Goal: Task Accomplishment & Management: Manage account settings

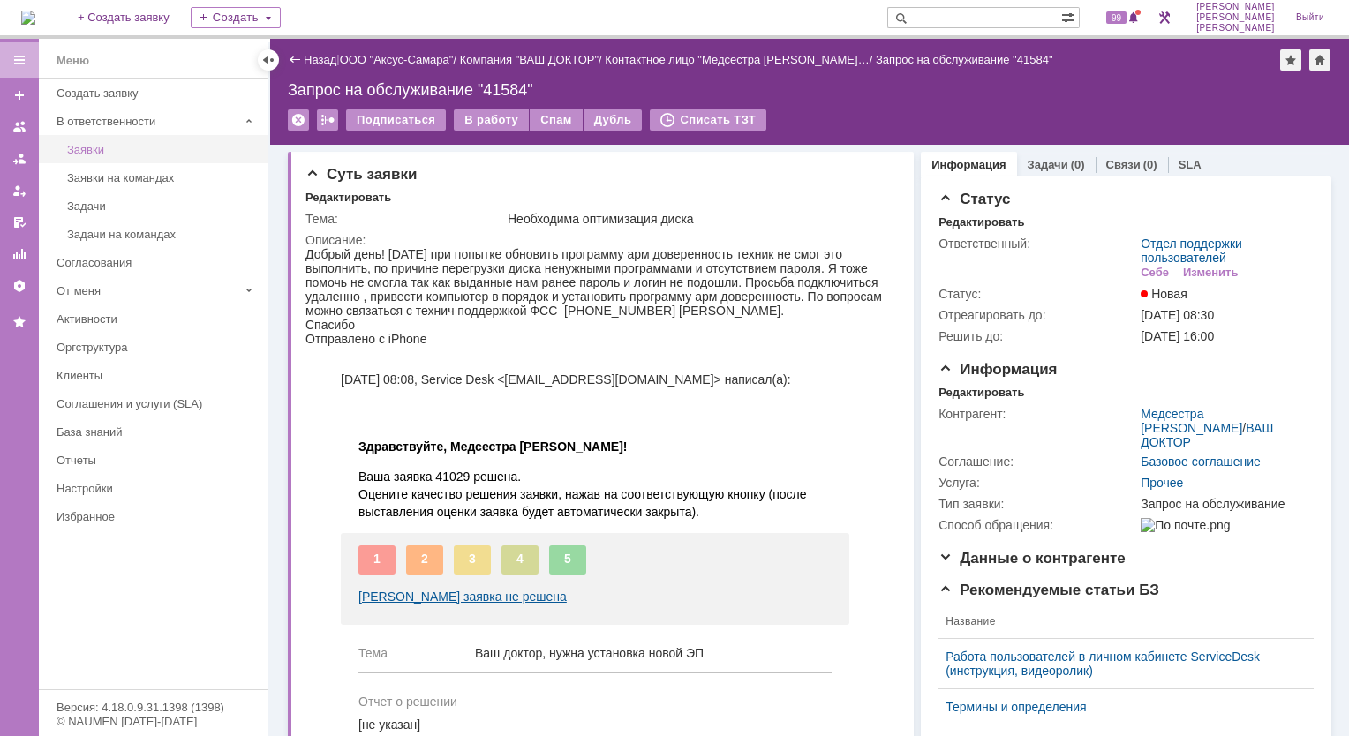
click at [89, 153] on div "Заявки" at bounding box center [162, 149] width 191 height 13
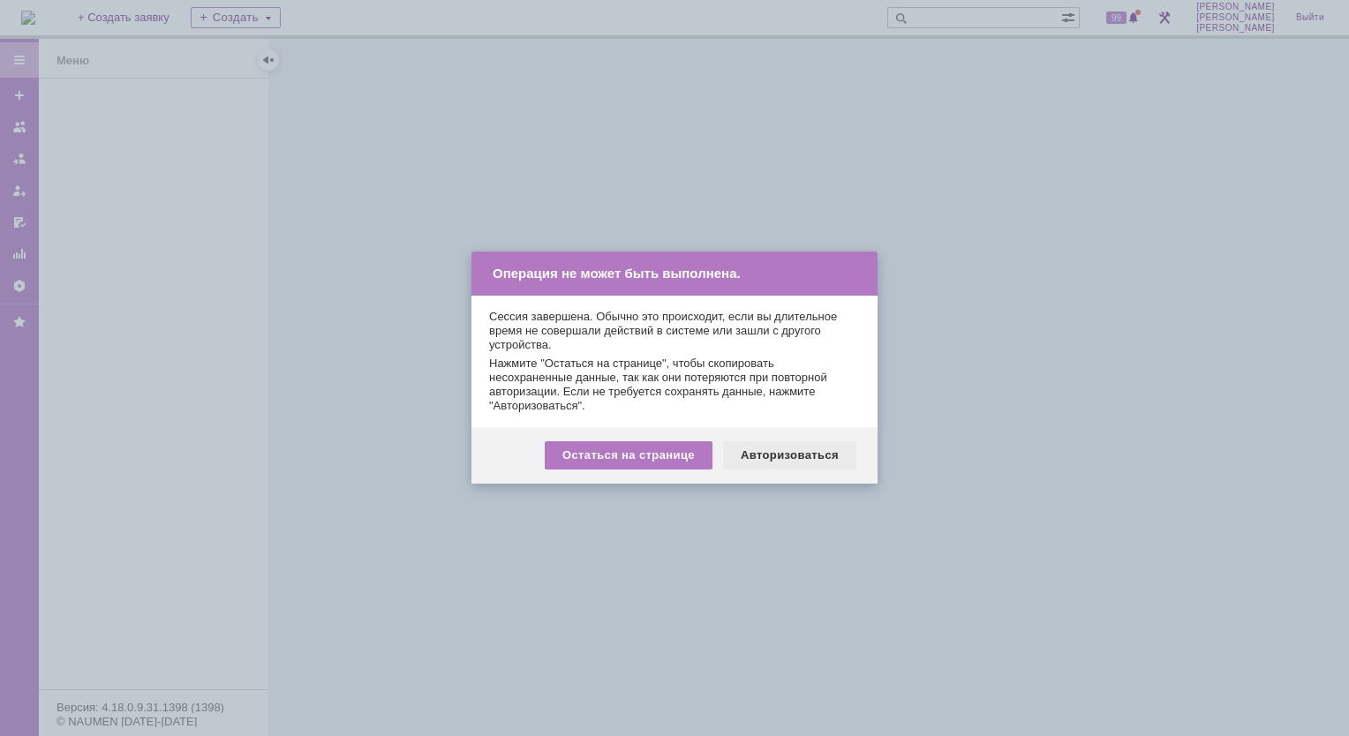
click at [756, 456] on div "Авторизоваться" at bounding box center [789, 456] width 133 height 28
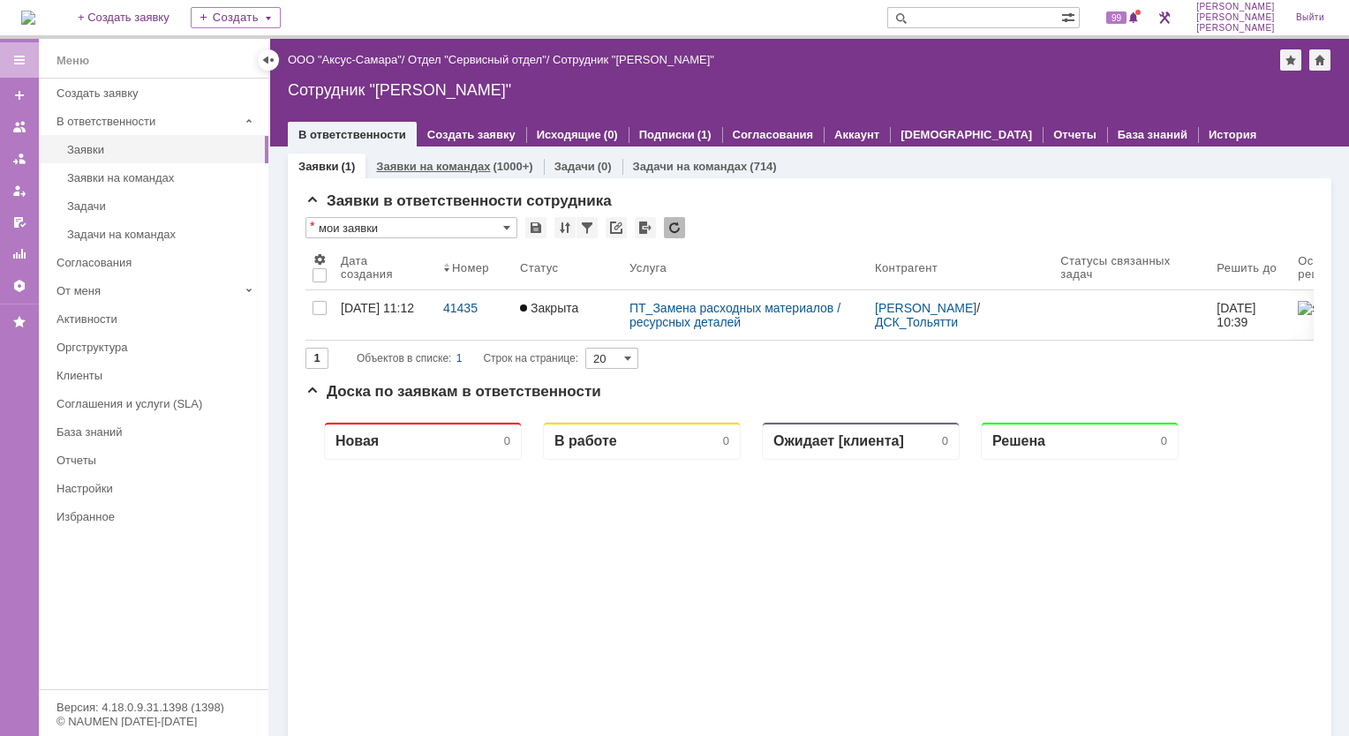
click at [430, 162] on link "Заявки на командах" at bounding box center [433, 166] width 114 height 13
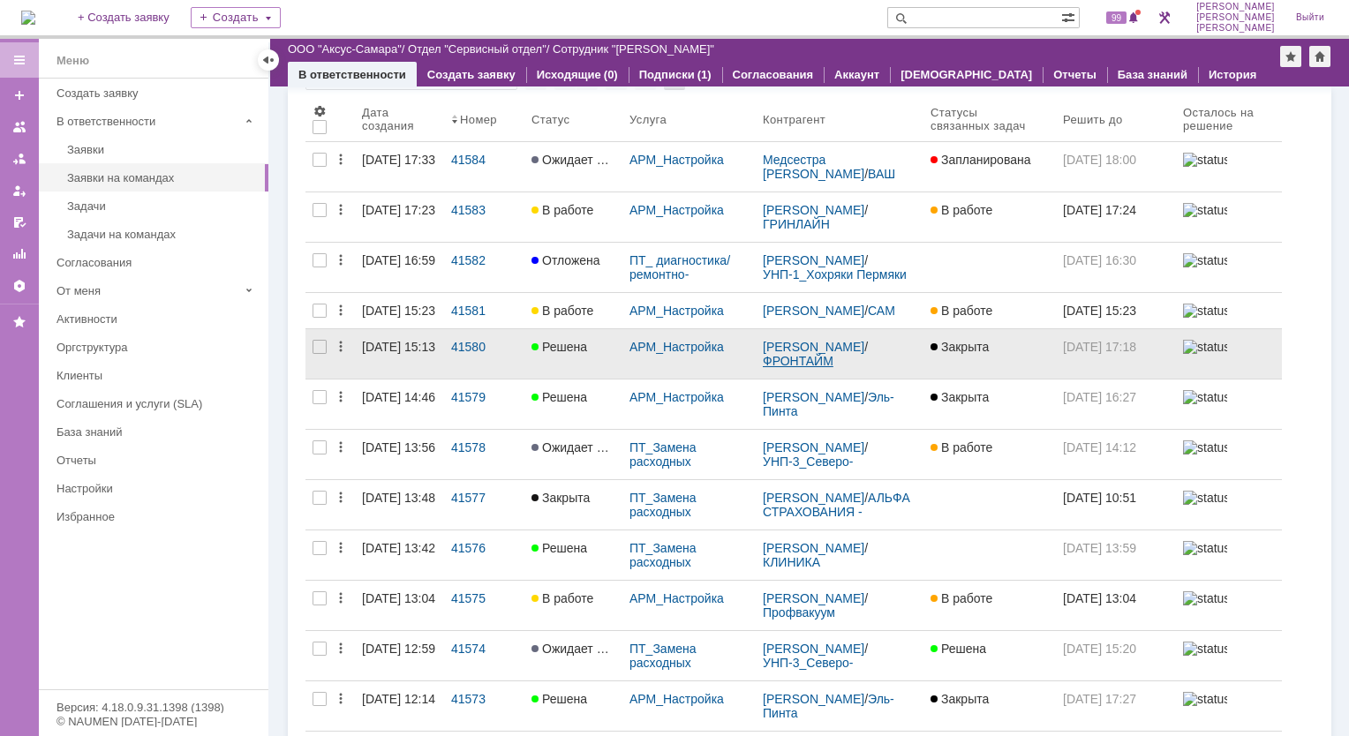
scroll to position [177, 0]
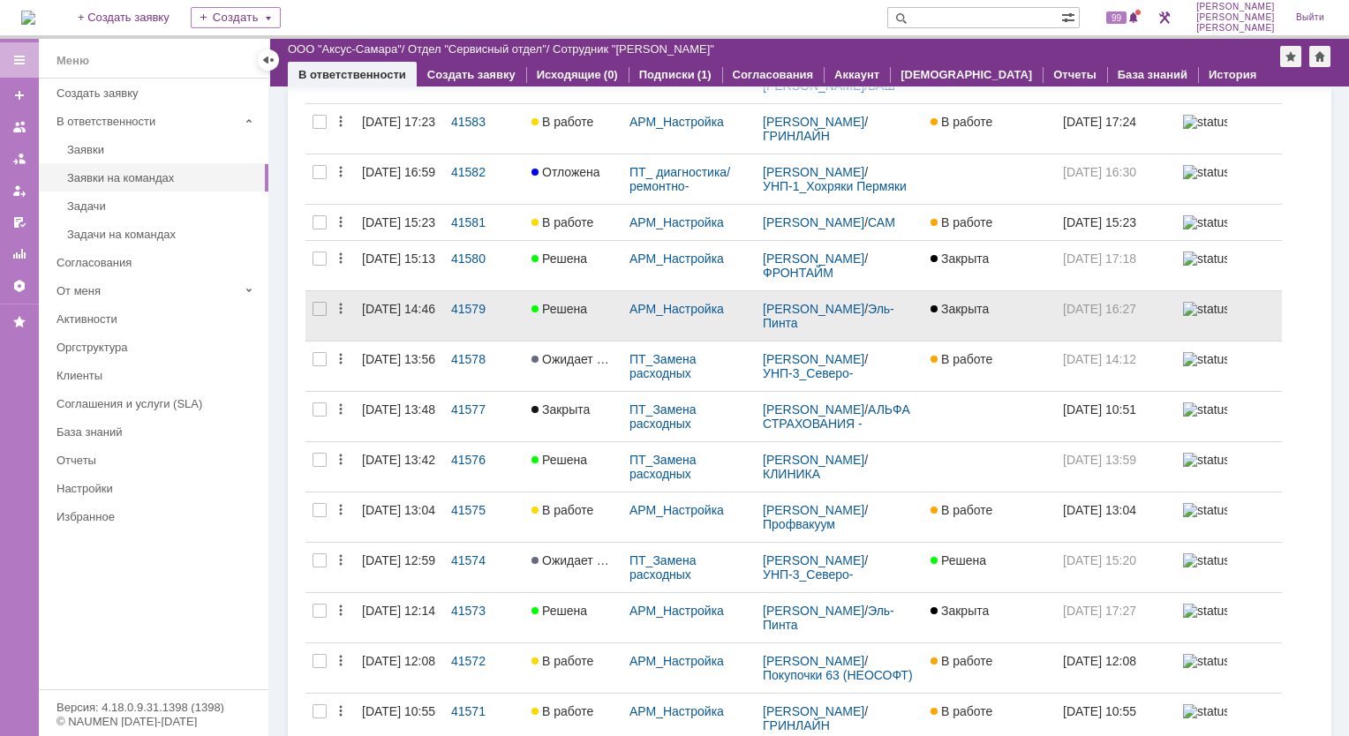
click at [409, 316] on div "[DATE] 14:46" at bounding box center [398, 309] width 73 height 14
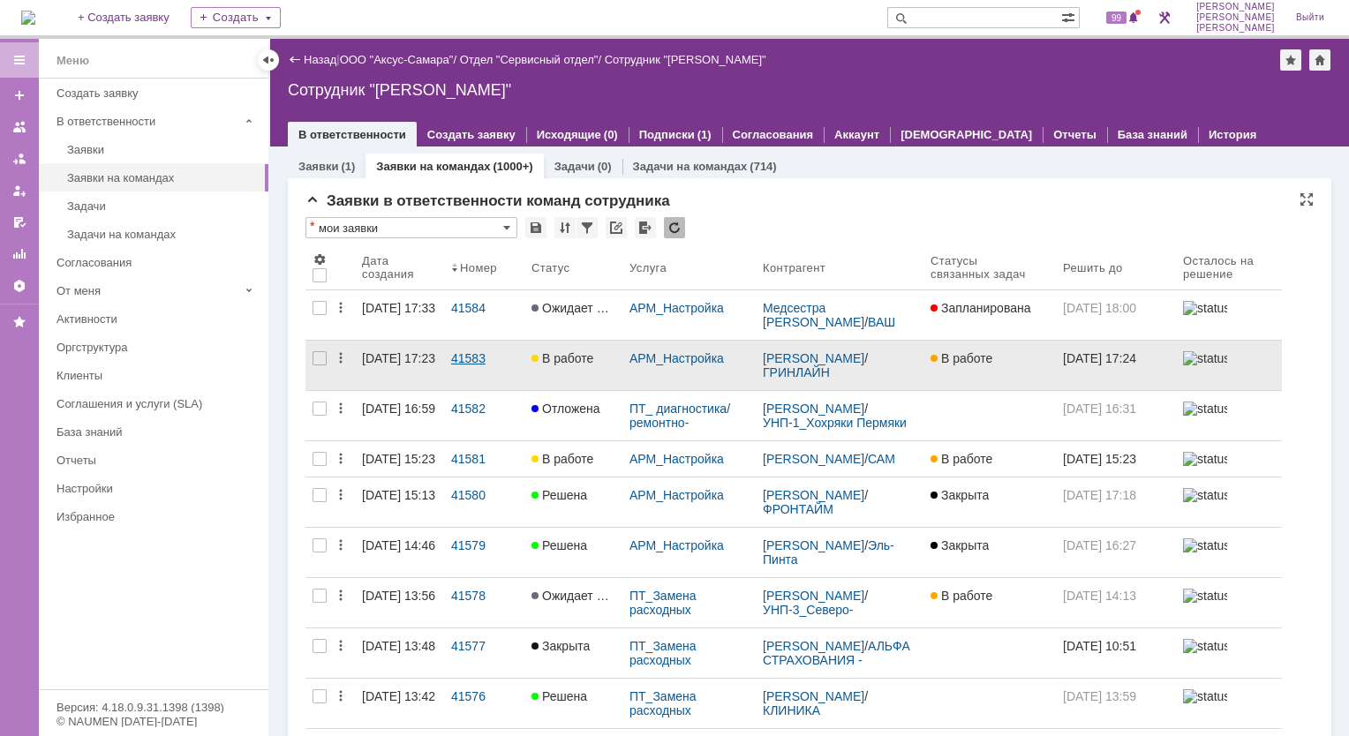
click at [466, 366] on link "41583" at bounding box center [484, 365] width 80 height 49
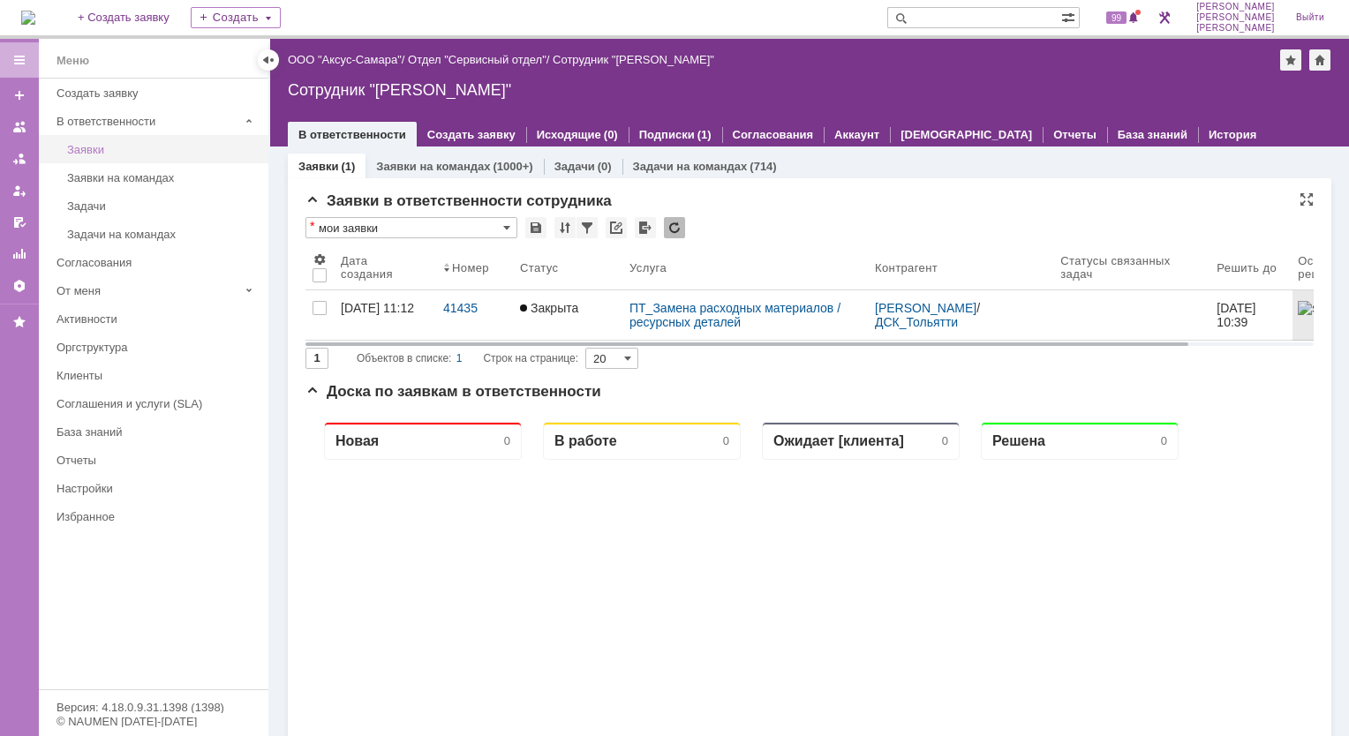
click at [109, 147] on div "Заявки" at bounding box center [162, 149] width 191 height 13
click at [410, 168] on link "Заявки на командах" at bounding box center [433, 166] width 114 height 13
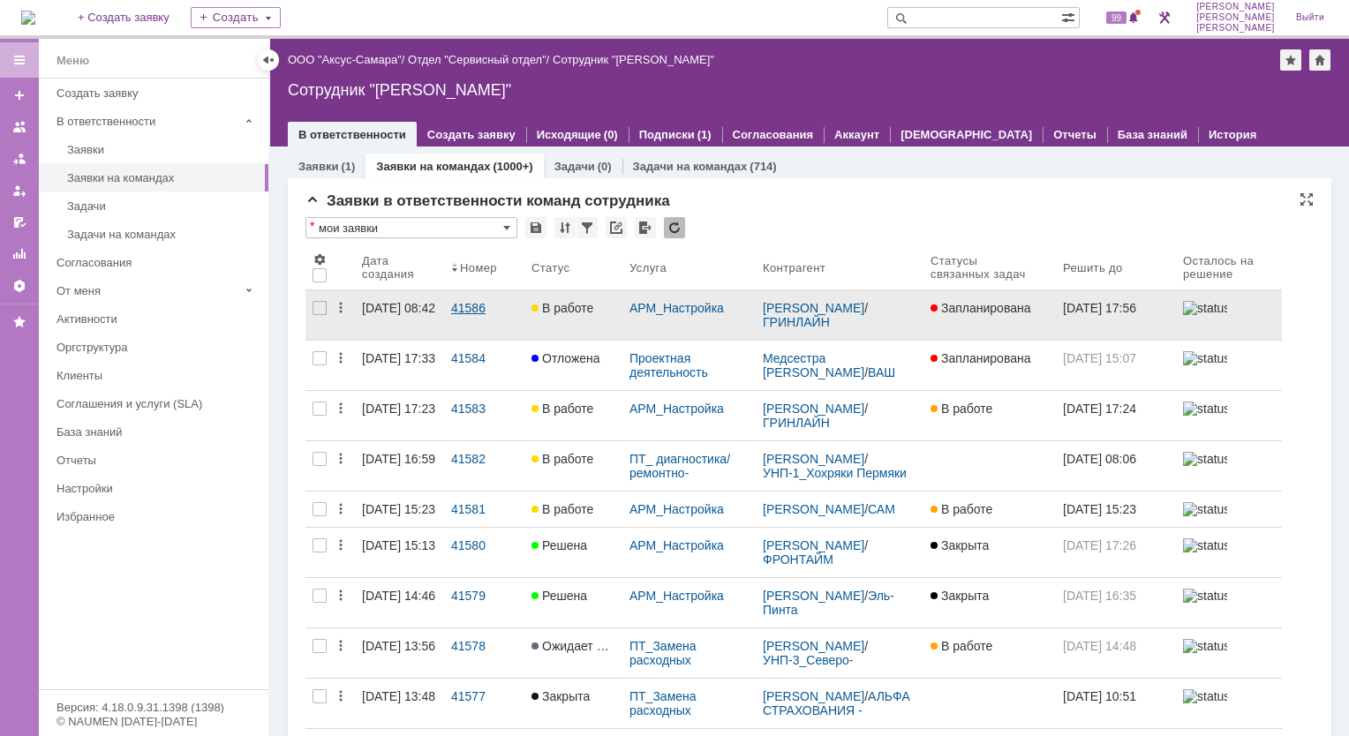
click at [473, 310] on div "41586" at bounding box center [484, 308] width 66 height 14
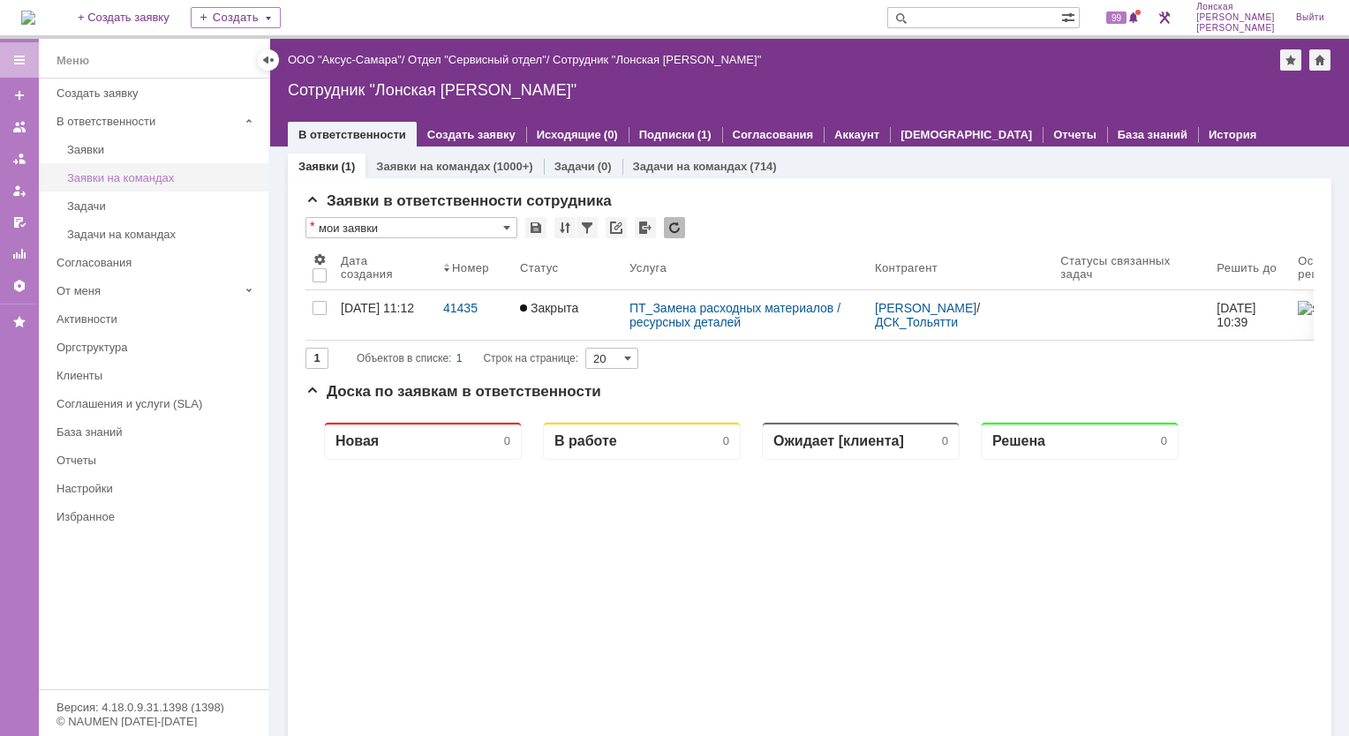
click at [138, 181] on div "Заявки на командах" at bounding box center [162, 177] width 191 height 13
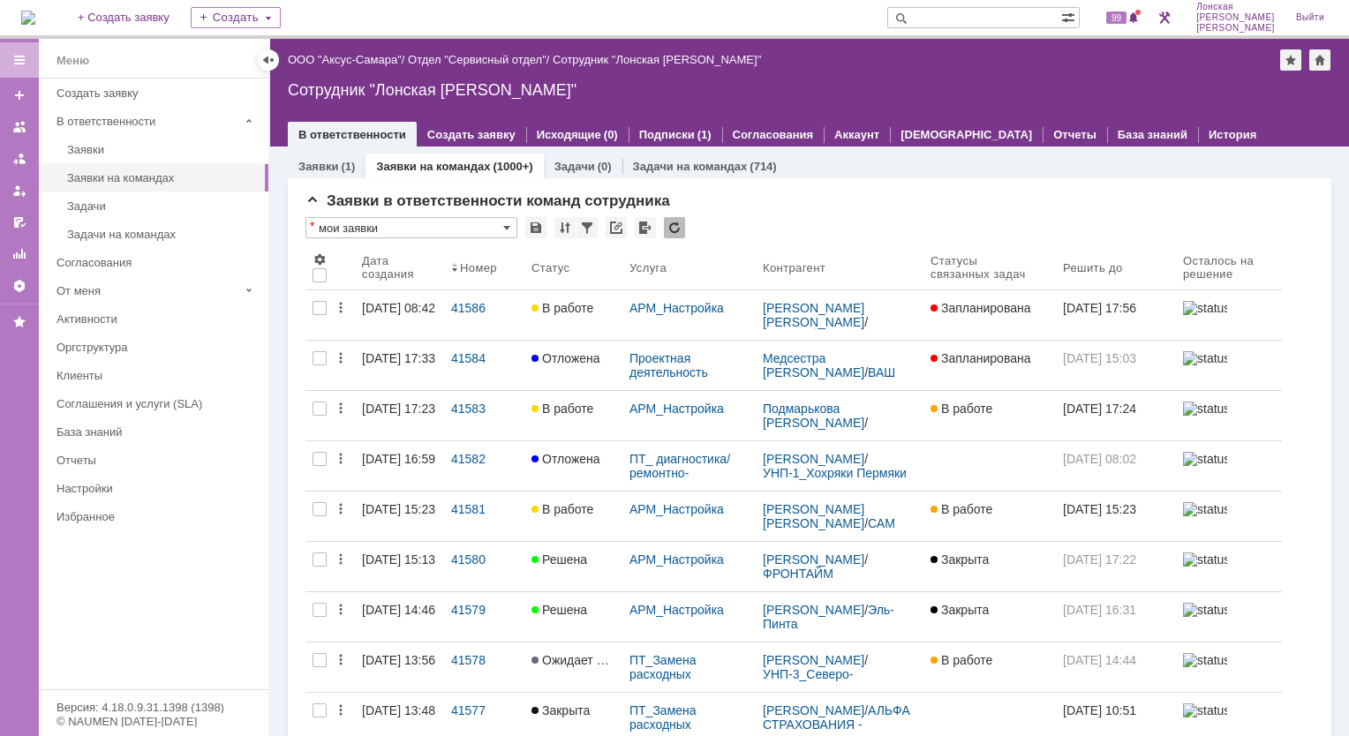
click at [434, 167] on link "Заявки на командах" at bounding box center [433, 166] width 114 height 13
